Goal: Find specific page/section: Find specific page/section

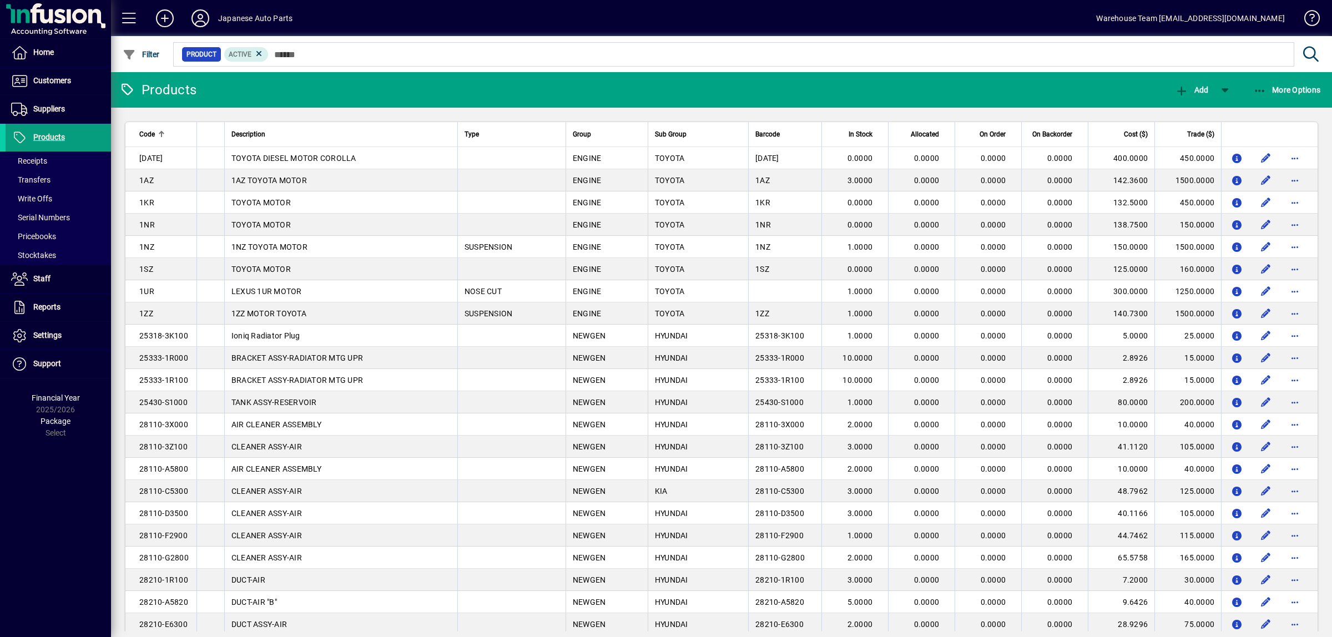
click at [362, 57] on input "text" at bounding box center [777, 55] width 1017 height 16
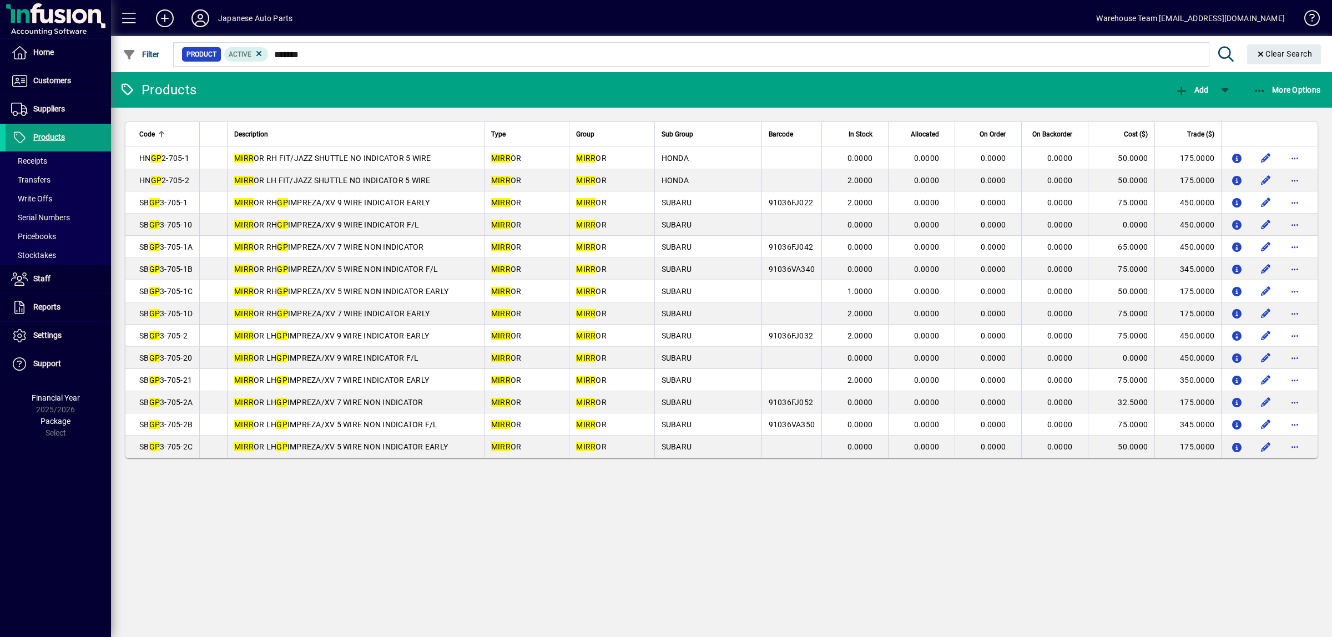
type input "*******"
